Goal: Task Accomplishment & Management: Use online tool/utility

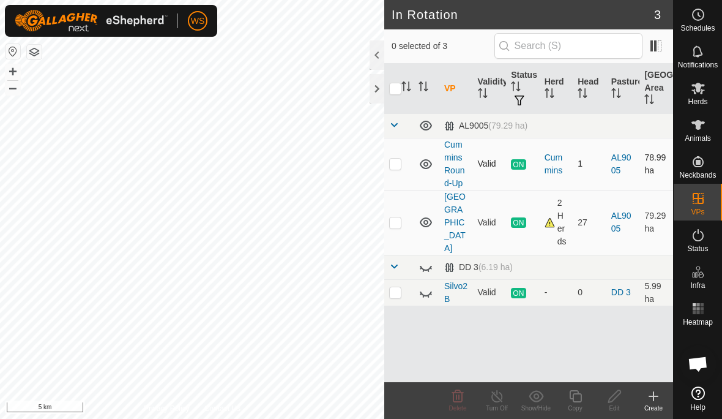
click at [397, 166] on p-checkbox at bounding box center [395, 164] width 12 height 10
checkbox input "true"
click at [583, 163] on td "1" at bounding box center [590, 164] width 34 height 52
click at [555, 163] on div "Cummins" at bounding box center [557, 164] width 24 height 26
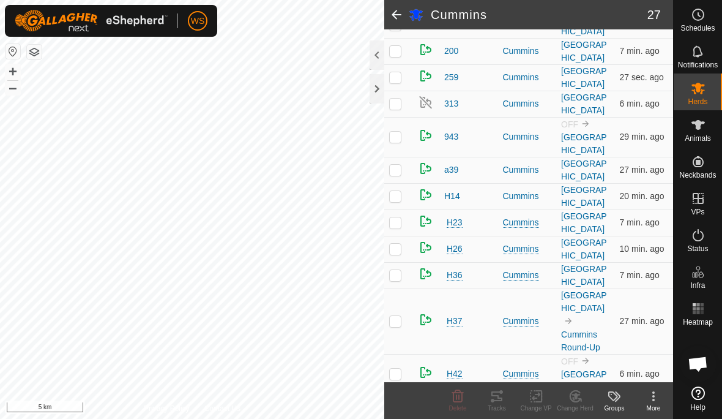
scroll to position [207, 0]
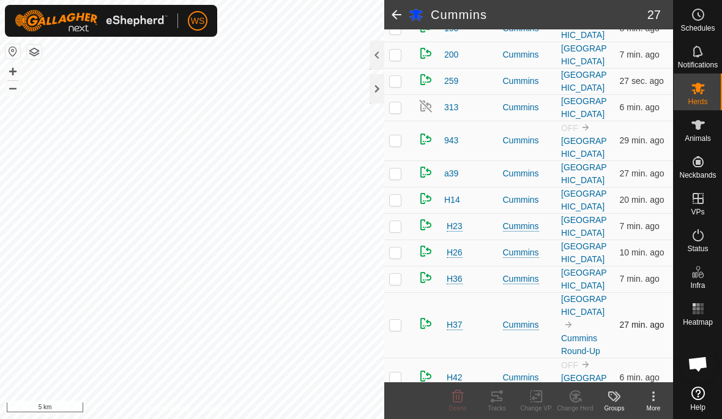
click at [400, 328] on p-checkbox at bounding box center [395, 325] width 12 height 10
checkbox input "true"
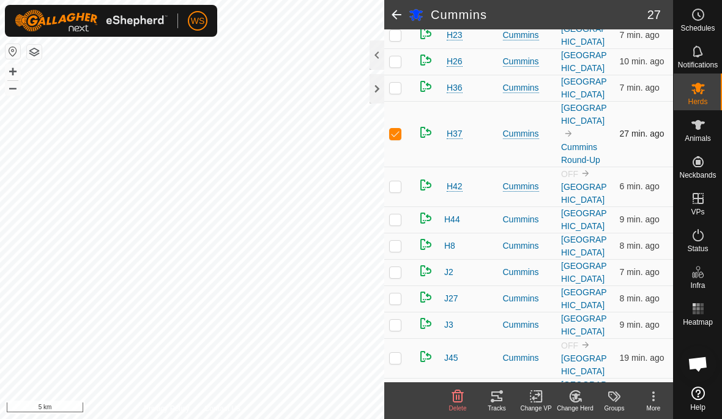
scroll to position [392, 0]
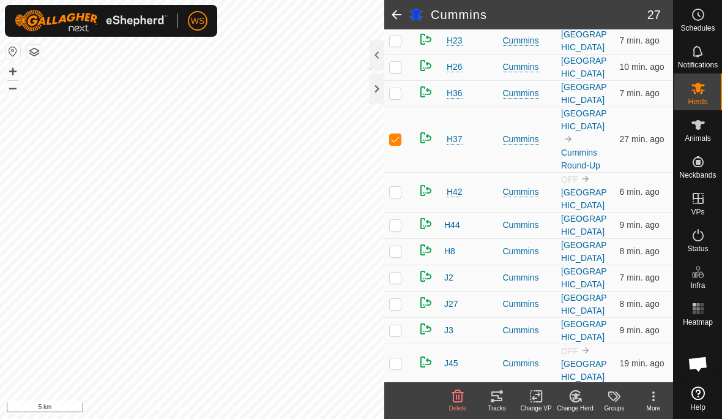
click at [536, 398] on icon at bounding box center [536, 396] width 9 height 8
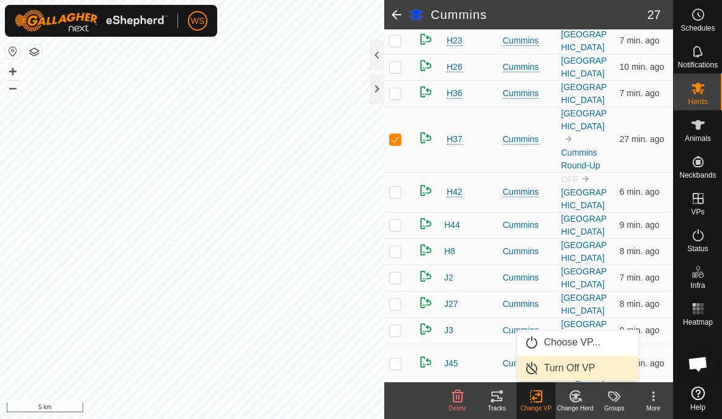
click at [593, 367] on span "Turn Off VP" at bounding box center [569, 368] width 51 height 15
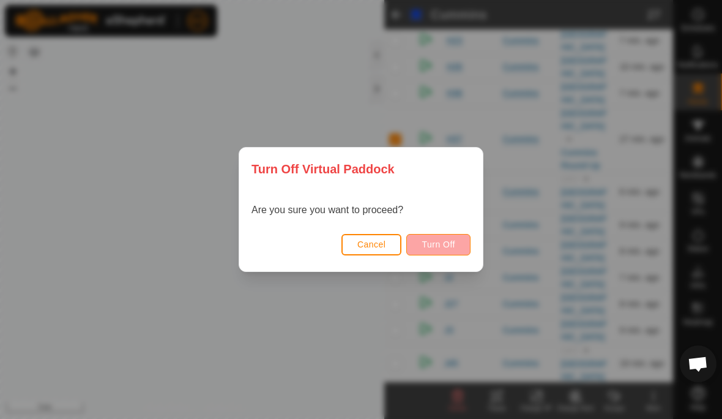
click at [451, 241] on span "Turn Off" at bounding box center [439, 244] width 34 height 10
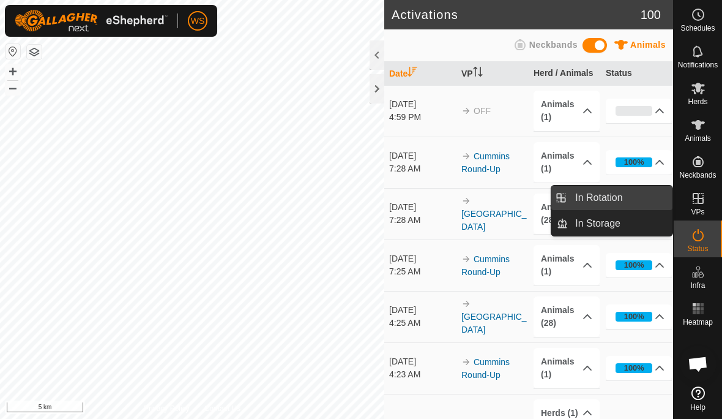
click at [607, 196] on span "In Rotation" at bounding box center [598, 197] width 47 height 15
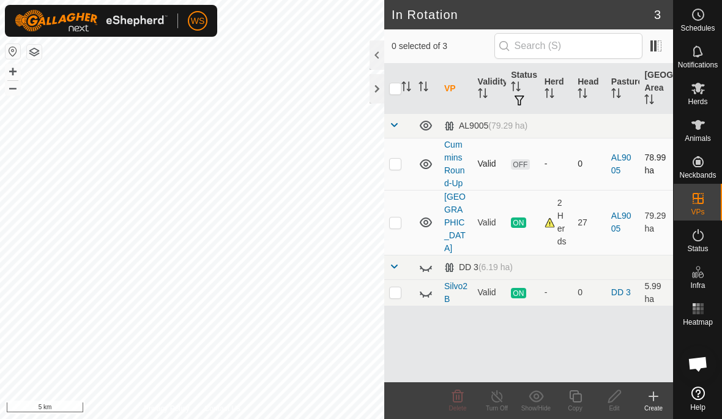
click at [399, 160] on p-checkbox at bounding box center [395, 164] width 12 height 10
checkbox input "true"
click at [618, 403] on div "Edit" at bounding box center [614, 407] width 39 height 9
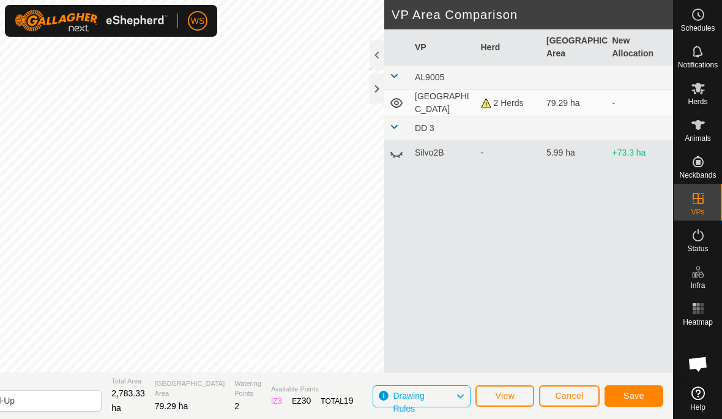
click at [631, 395] on span "Save" at bounding box center [634, 396] width 21 height 10
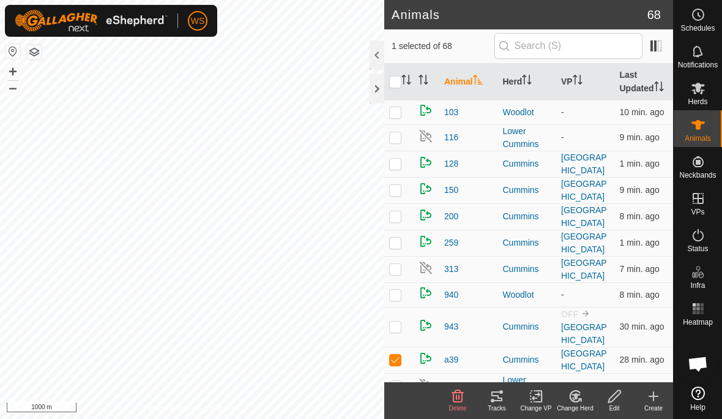
click at [575, 397] on icon at bounding box center [576, 395] width 9 height 6
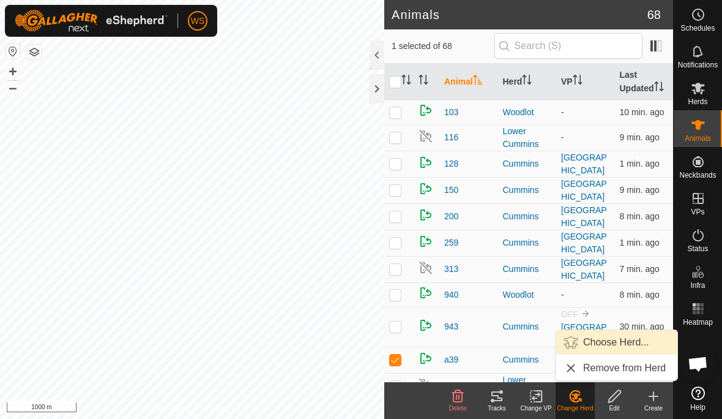
click at [612, 343] on span "Choose Herd..." at bounding box center [616, 342] width 66 height 15
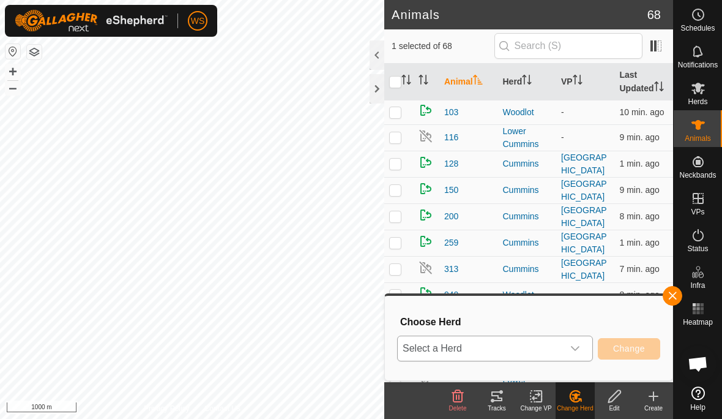
click at [579, 351] on icon "dropdown trigger" at bounding box center [576, 348] width 10 height 10
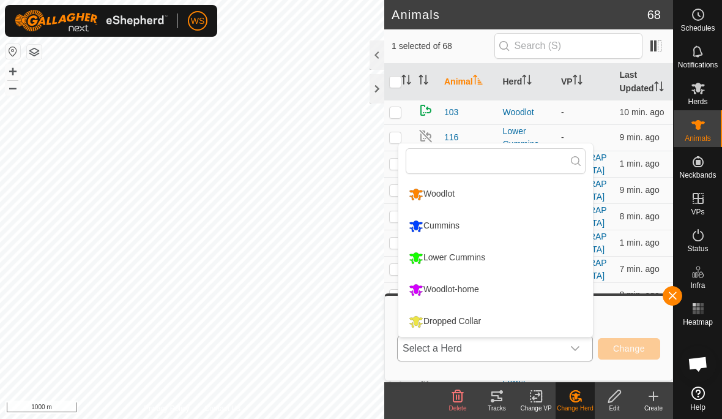
click at [467, 260] on div "Lower Cummins" at bounding box center [447, 257] width 83 height 21
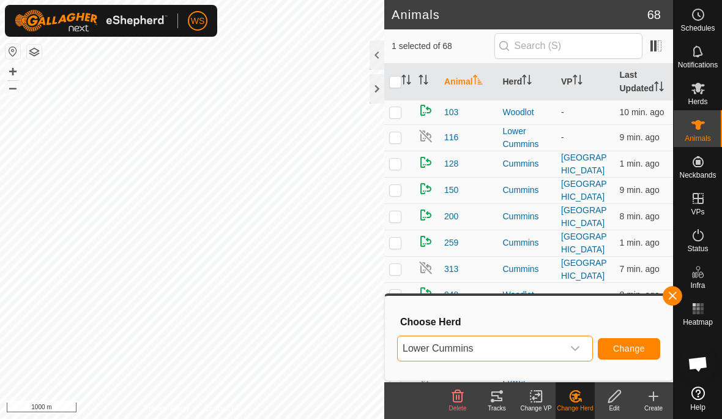
click at [635, 351] on span "Change" at bounding box center [629, 348] width 32 height 10
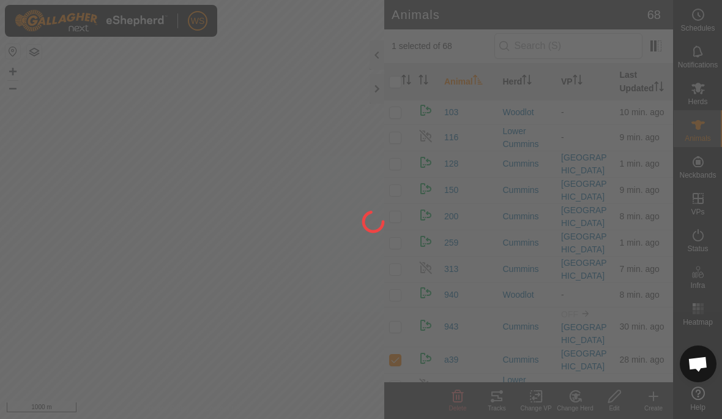
checkbox input "false"
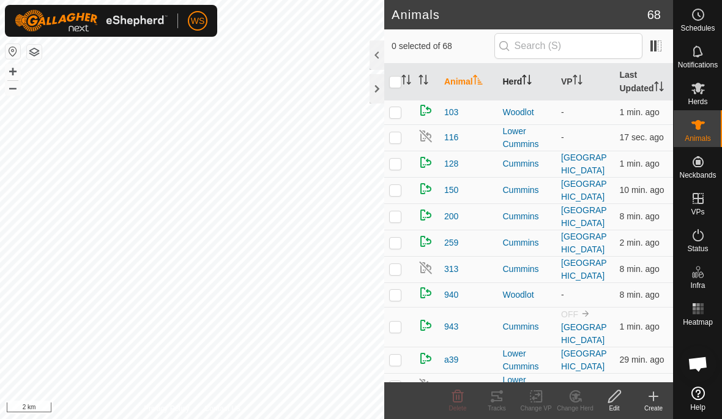
click at [519, 84] on th "Herd" at bounding box center [527, 82] width 59 height 37
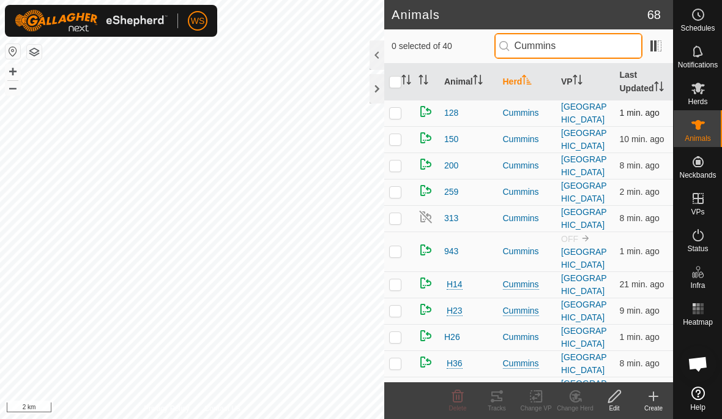
type input "Cummins"
click at [392, 114] on p-checkbox at bounding box center [395, 113] width 12 height 10
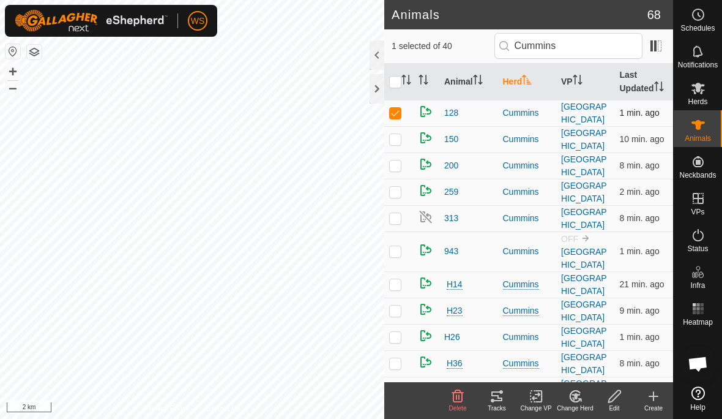
checkbox input "true"
click at [399, 142] on p-checkbox at bounding box center [395, 139] width 12 height 10
checkbox input "true"
click at [400, 165] on p-checkbox at bounding box center [395, 165] width 12 height 10
checkbox input "true"
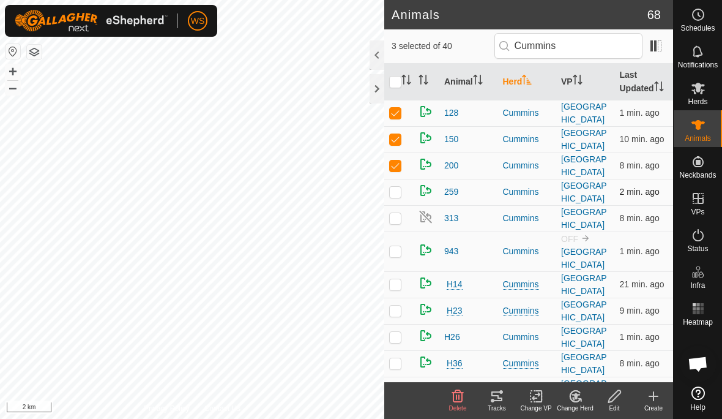
click at [399, 192] on p-checkbox at bounding box center [395, 192] width 12 height 10
checkbox input "true"
click at [396, 217] on p-checkbox at bounding box center [395, 218] width 12 height 10
checkbox input "true"
click at [397, 252] on p-checkbox at bounding box center [395, 251] width 12 height 10
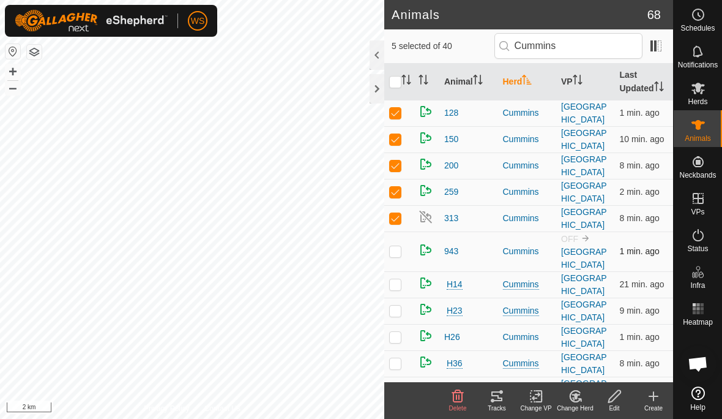
checkbox input "true"
click at [399, 283] on p-checkbox at bounding box center [395, 284] width 12 height 10
checkbox input "true"
click at [702, 98] on span "Herds" at bounding box center [698, 101] width 20 height 7
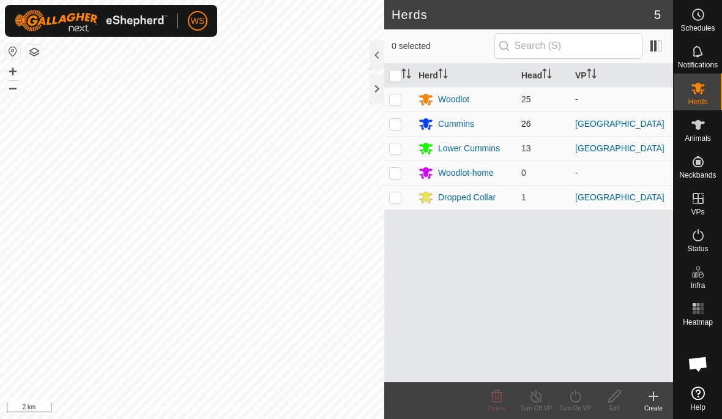
click at [395, 128] on p-checkbox at bounding box center [395, 124] width 12 height 10
checkbox input "true"
click at [577, 400] on icon at bounding box center [575, 396] width 15 height 15
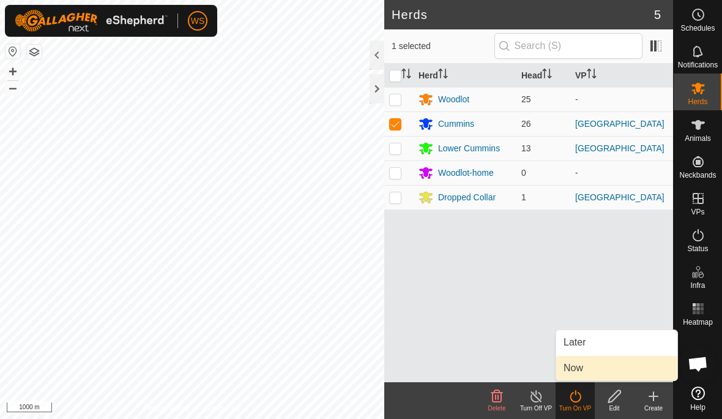
click at [577, 369] on span "Now" at bounding box center [574, 368] width 20 height 15
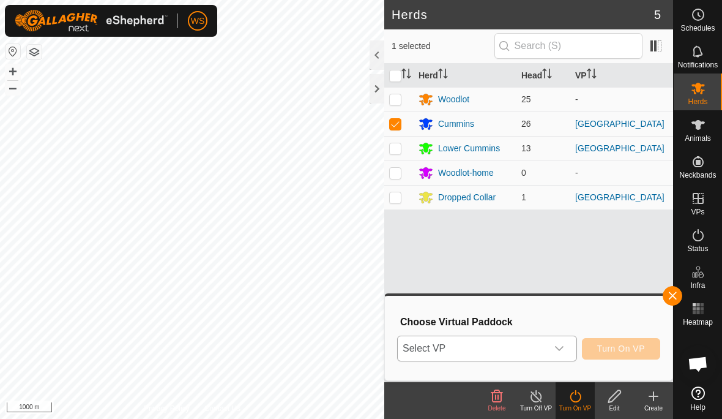
click at [556, 352] on icon "dropdown trigger" at bounding box center [560, 348] width 10 height 10
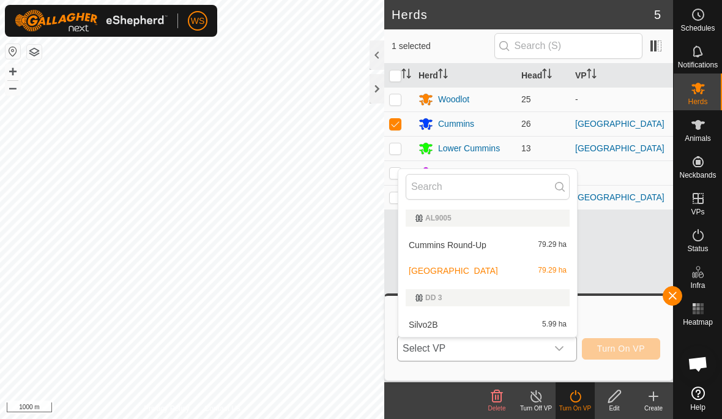
click at [471, 249] on span "Cummins Round-Up" at bounding box center [448, 245] width 78 height 9
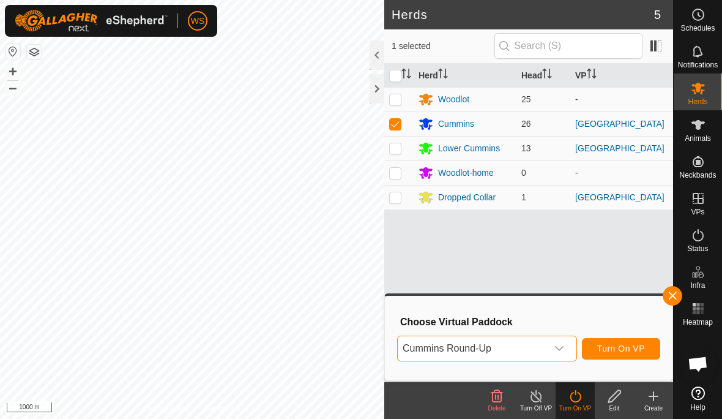
click at [623, 350] on span "Turn On VP" at bounding box center [622, 348] width 48 height 10
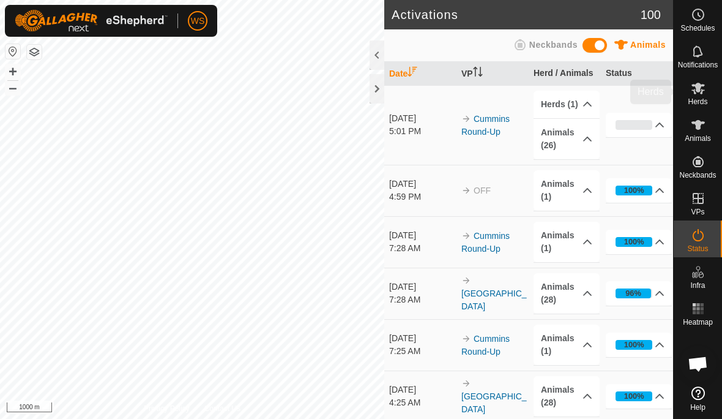
click at [700, 103] on span "Herds" at bounding box center [698, 101] width 20 height 7
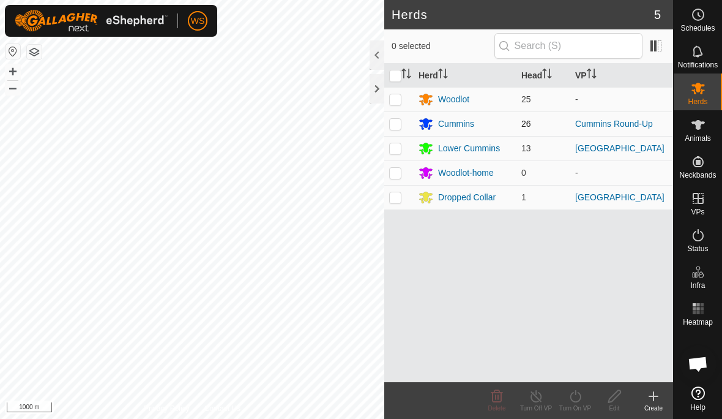
click at [399, 122] on p-checkbox at bounding box center [395, 124] width 12 height 10
checkbox input "true"
click at [537, 402] on icon at bounding box center [536, 396] width 15 height 15
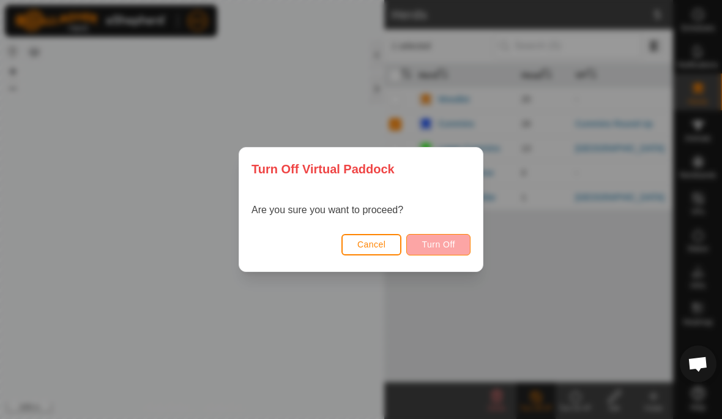
click at [454, 245] on span "Turn Off" at bounding box center [439, 244] width 34 height 10
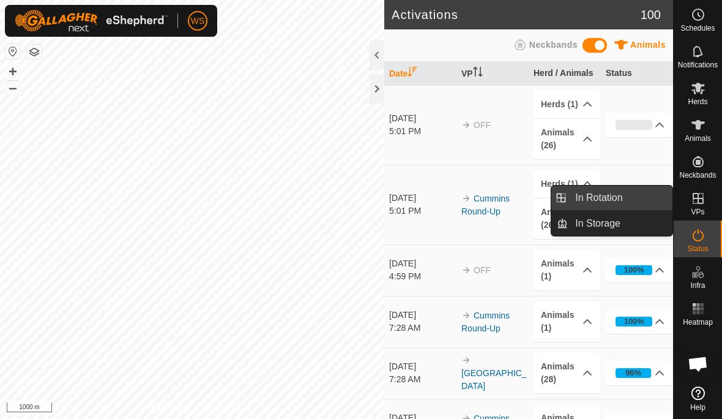
click at [602, 198] on span "In Rotation" at bounding box center [598, 197] width 47 height 15
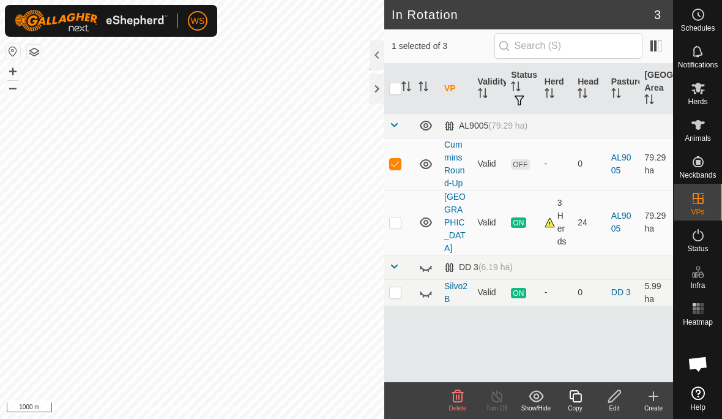
click at [616, 400] on icon at bounding box center [614, 396] width 15 height 15
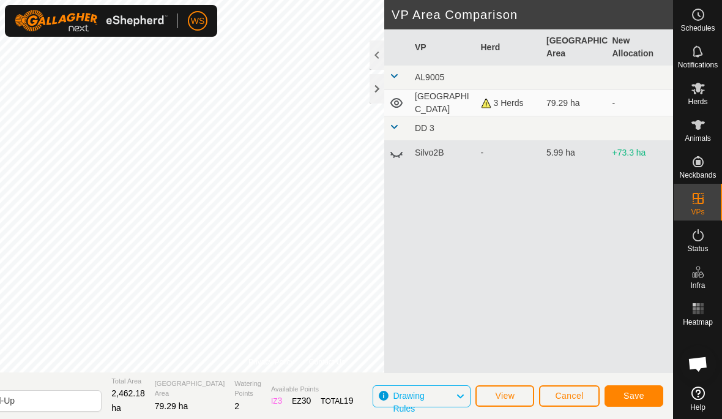
click at [640, 393] on span "Save" at bounding box center [634, 396] width 21 height 10
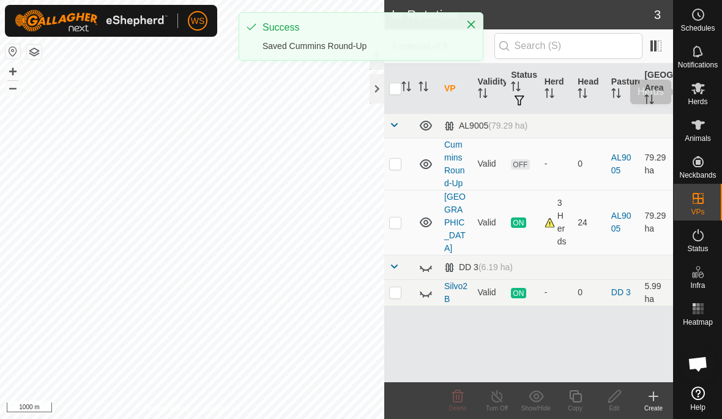
click at [700, 94] on icon at bounding box center [698, 88] width 15 height 15
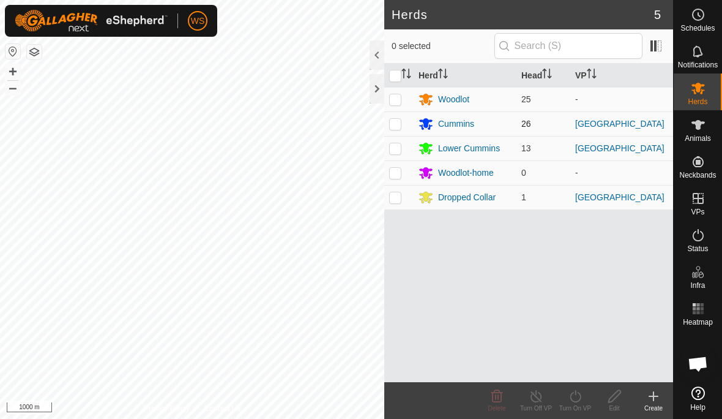
click at [394, 123] on p-checkbox at bounding box center [395, 124] width 12 height 10
checkbox input "true"
click at [580, 399] on icon at bounding box center [575, 396] width 11 height 12
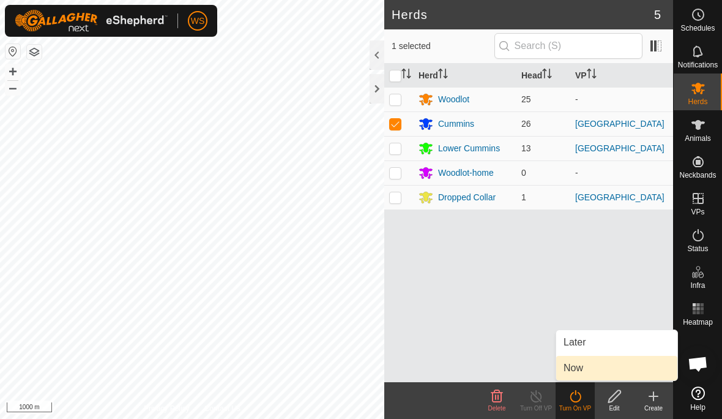
click at [591, 370] on link "Now" at bounding box center [616, 368] width 121 height 24
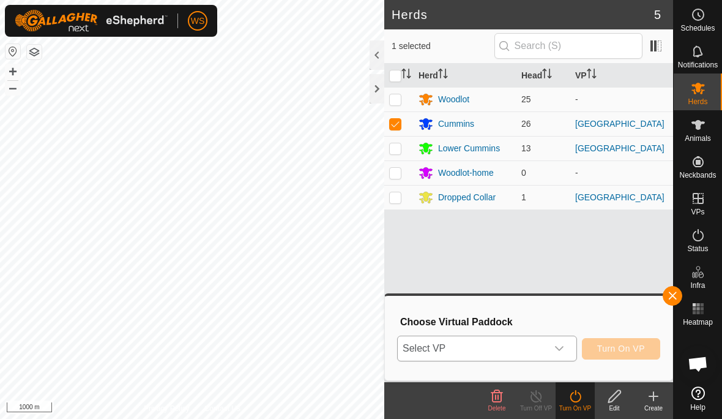
click at [556, 346] on icon "dropdown trigger" at bounding box center [560, 348] width 10 height 10
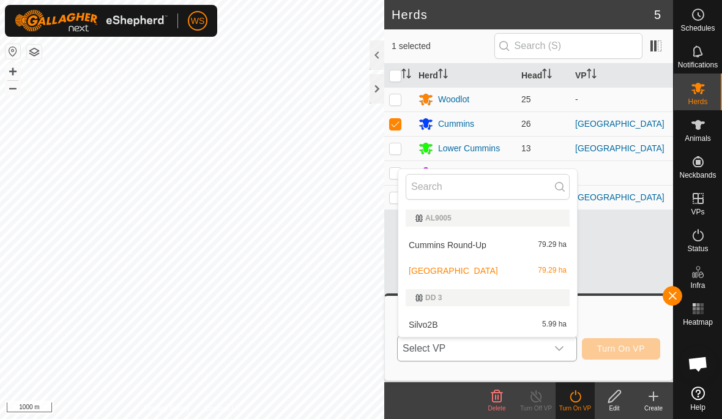
click at [502, 241] on div "Cummins Round-Up 79.29 ha" at bounding box center [488, 245] width 164 height 15
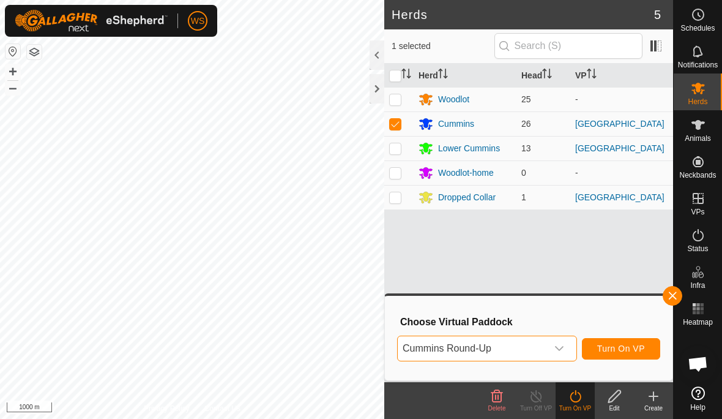
click at [628, 346] on span "Turn On VP" at bounding box center [622, 348] width 48 height 10
